Goal: Information Seeking & Learning: Learn about a topic

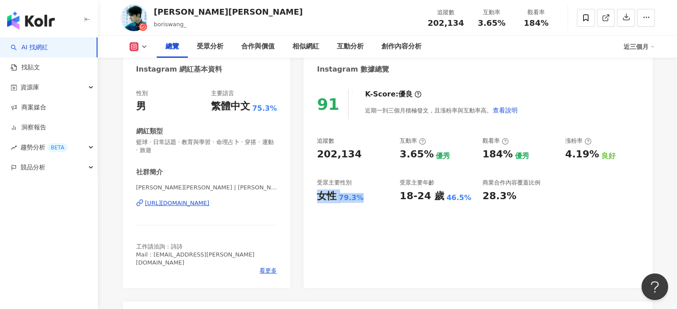
drag, startPoint x: 319, startPoint y: 199, endPoint x: 363, endPoint y: 198, distance: 43.7
click at [363, 198] on div "女性 79.3%" at bounding box center [354, 197] width 74 height 14
drag, startPoint x: 401, startPoint y: 197, endPoint x: 464, endPoint y: 197, distance: 63.6
click at [464, 197] on div "18-24 歲 46.5%" at bounding box center [437, 197] width 74 height 14
copy div "18-24 歲 46.5%"
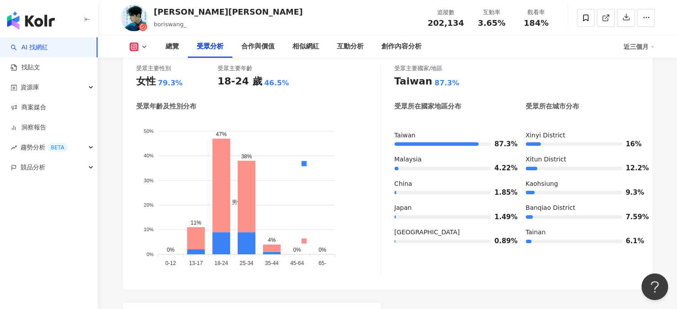
scroll to position [846, 0]
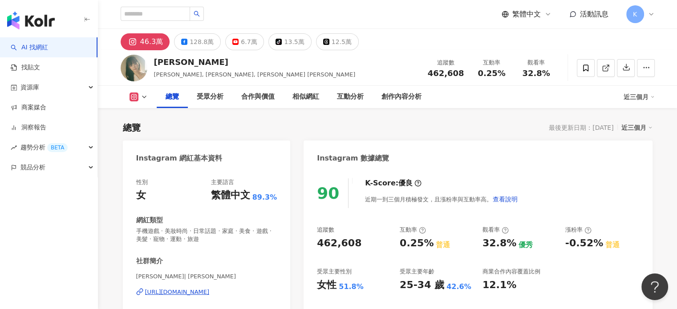
scroll to position [89, 0]
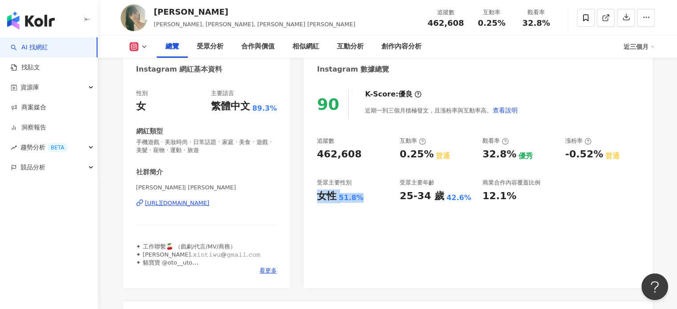
drag, startPoint x: 354, startPoint y: 198, endPoint x: 364, endPoint y: 198, distance: 9.3
click at [364, 198] on div "女性 51.8%" at bounding box center [354, 197] width 74 height 14
drag, startPoint x: 399, startPoint y: 195, endPoint x: 461, endPoint y: 197, distance: 61.9
click at [461, 197] on div "25-34 歲 42.6%" at bounding box center [437, 197] width 74 height 14
copy div "25-34 歲 42.6%"
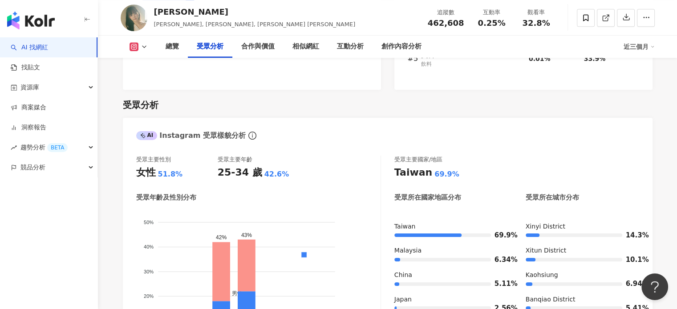
scroll to position [801, 0]
